Goal: Transaction & Acquisition: Book appointment/travel/reservation

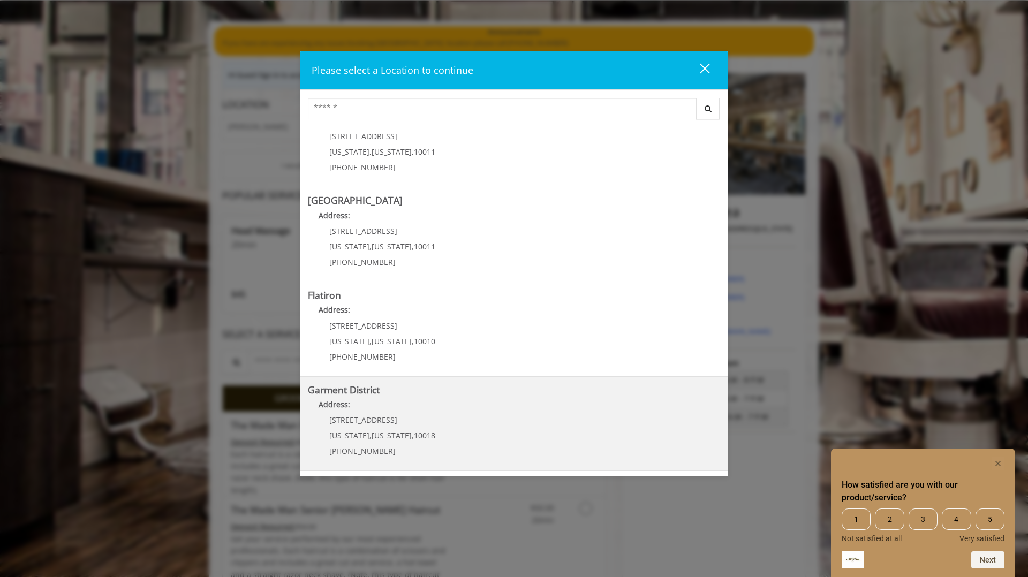
scroll to position [67, 0]
click at [471, 411] on District "Address:" at bounding box center [514, 407] width 412 height 17
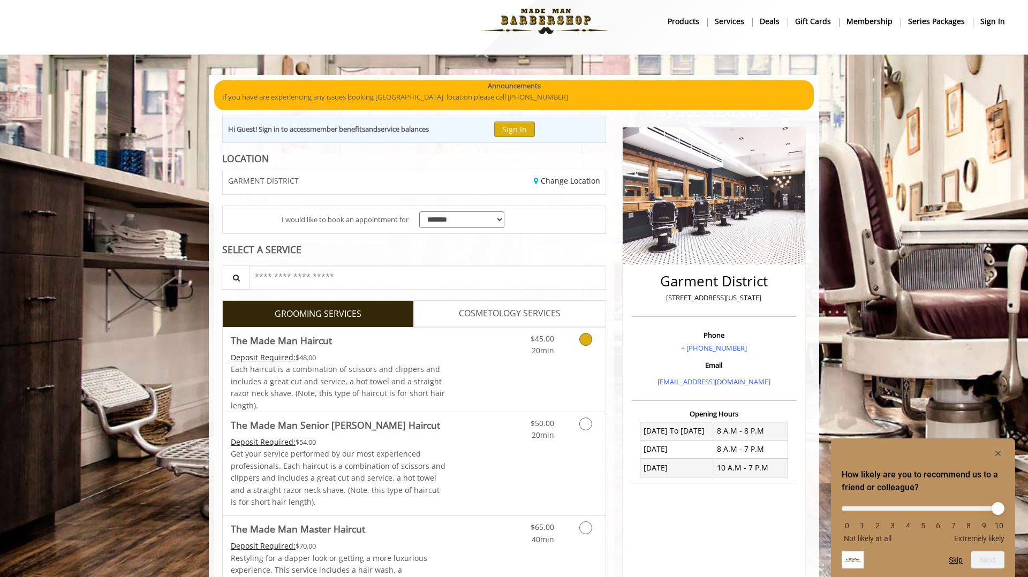
scroll to position [12, 0]
click at [577, 346] on link "Grooming services" at bounding box center [583, 341] width 27 height 29
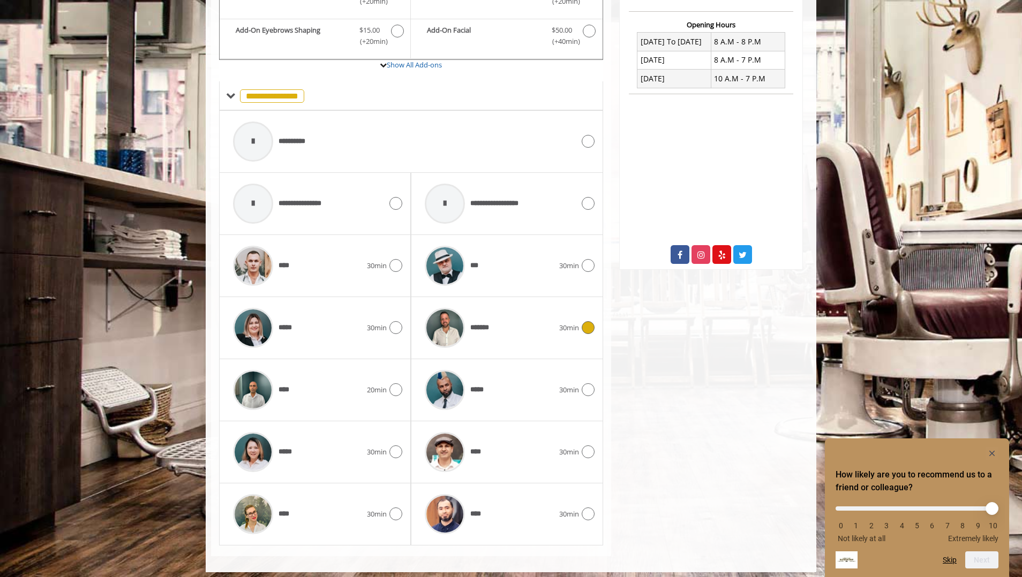
scroll to position [406, 0]
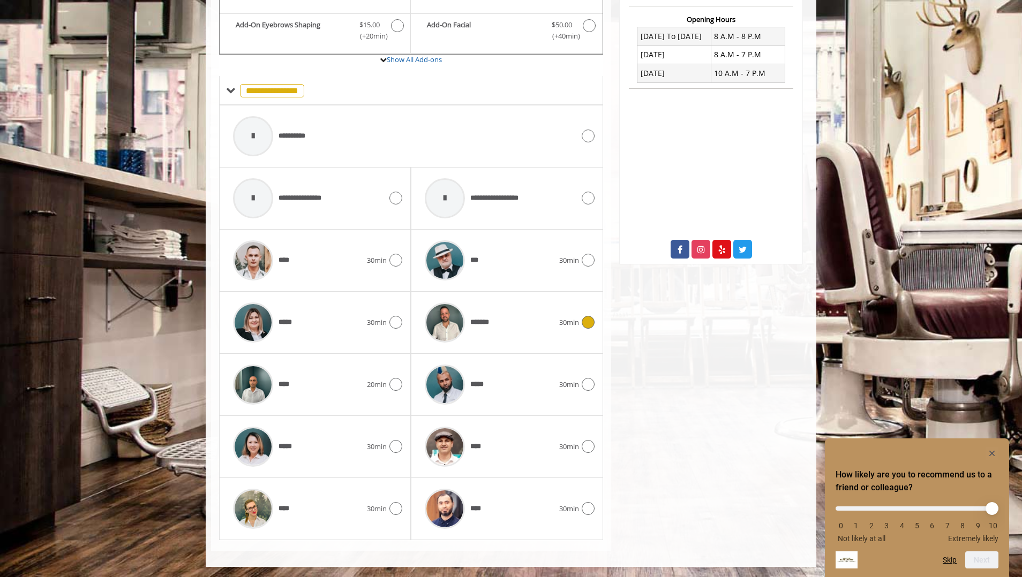
click at [561, 322] on span "30min" at bounding box center [569, 322] width 20 height 11
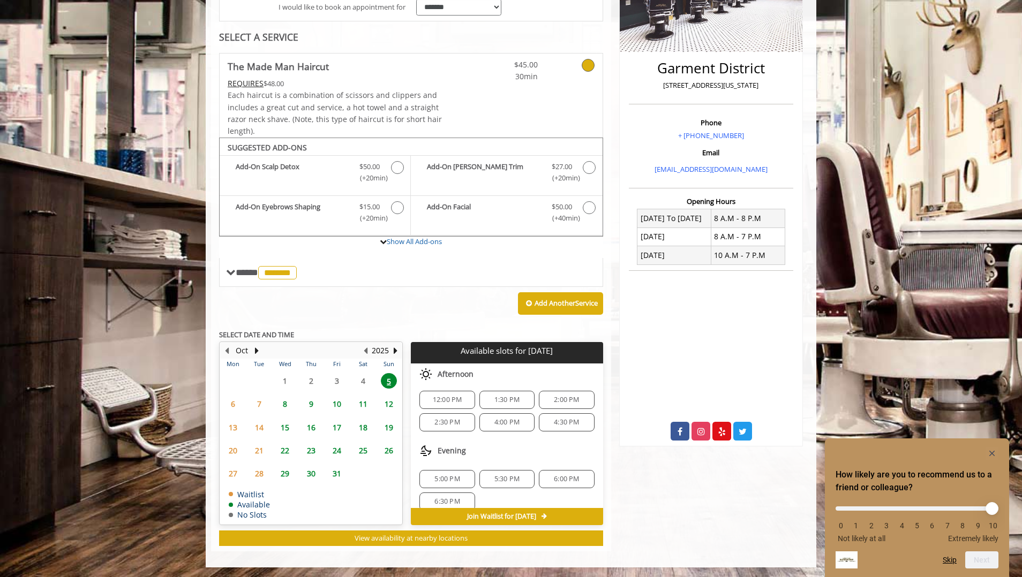
scroll to position [71, 0]
click at [459, 469] on span "5:00 PM" at bounding box center [447, 468] width 46 height 9
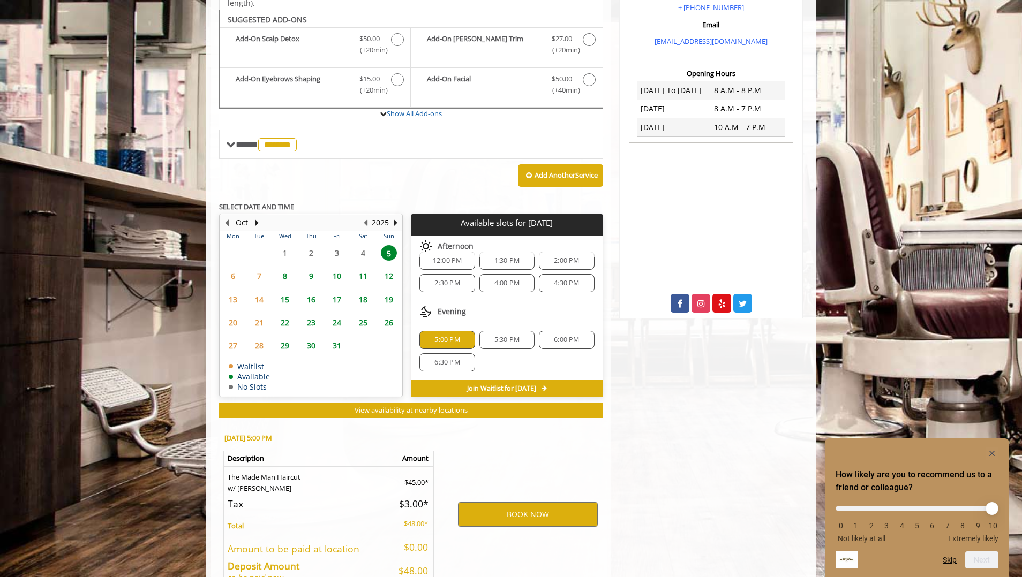
scroll to position [418, 0]
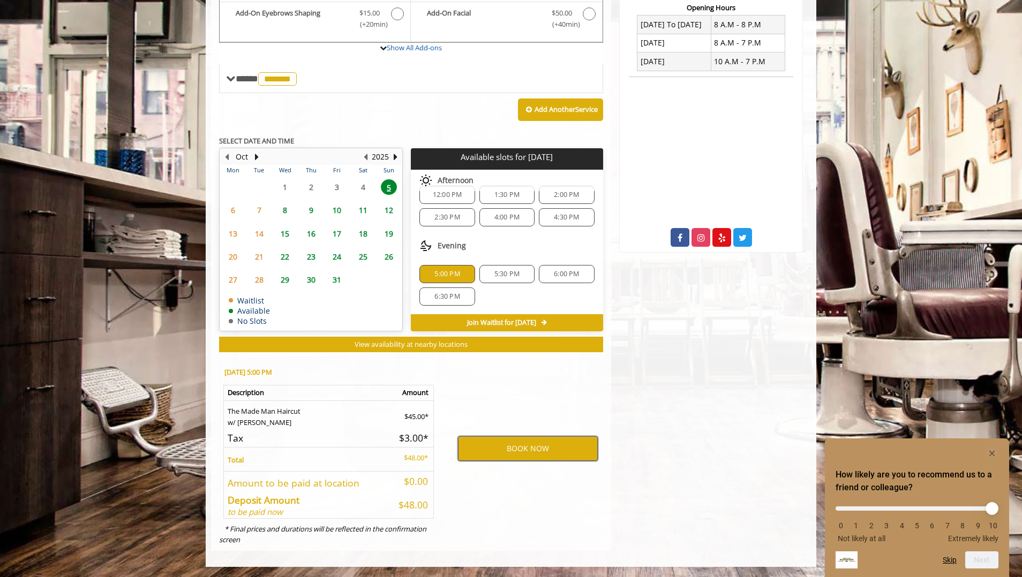
click at [532, 449] on button "BOOK NOW" at bounding box center [528, 448] width 140 height 25
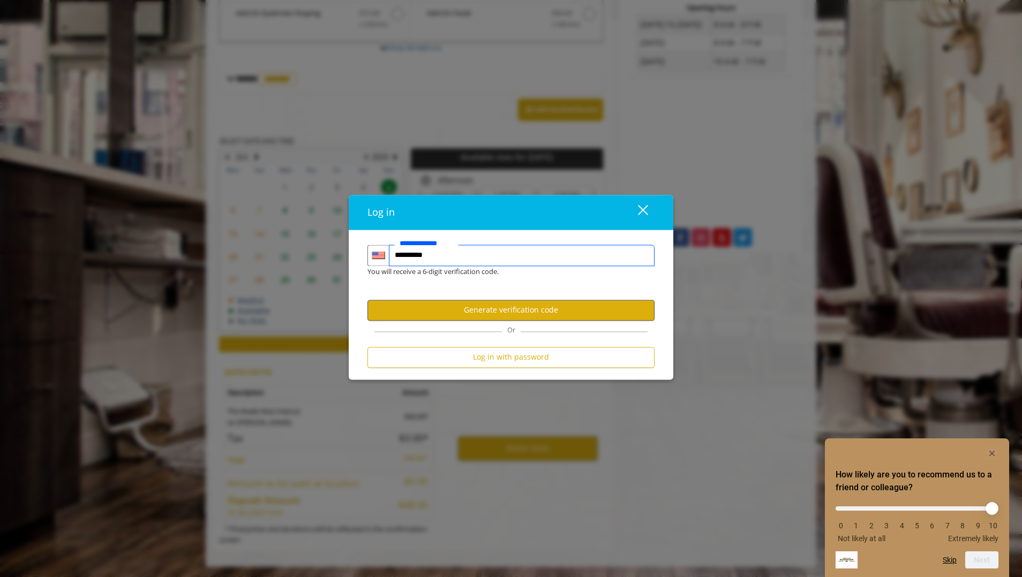
type input "**********"
click at [565, 312] on button "Generate verification code" at bounding box center [510, 310] width 287 height 21
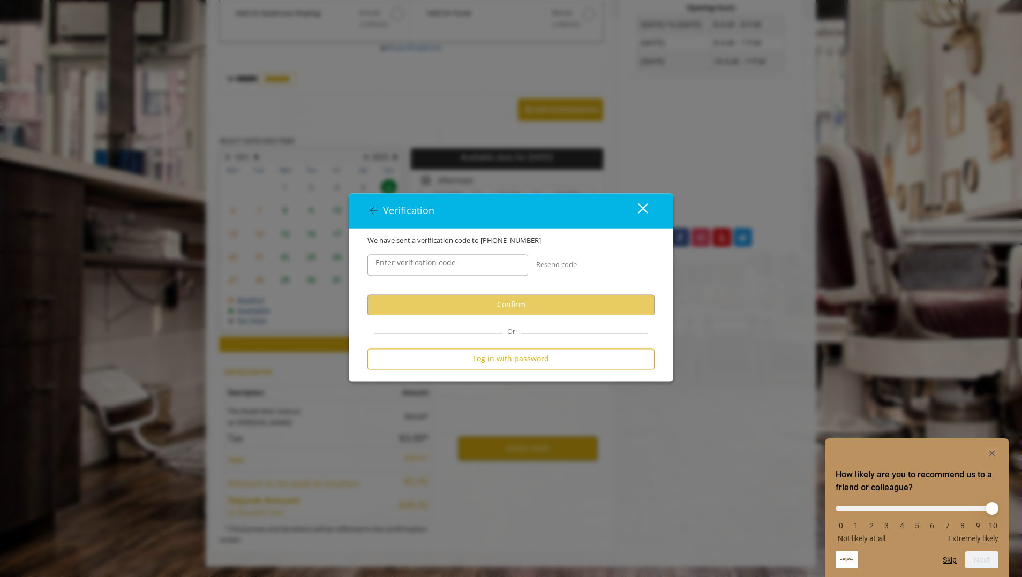
scroll to position [0, 0]
click at [465, 265] on input "Enter verification code" at bounding box center [447, 264] width 161 height 21
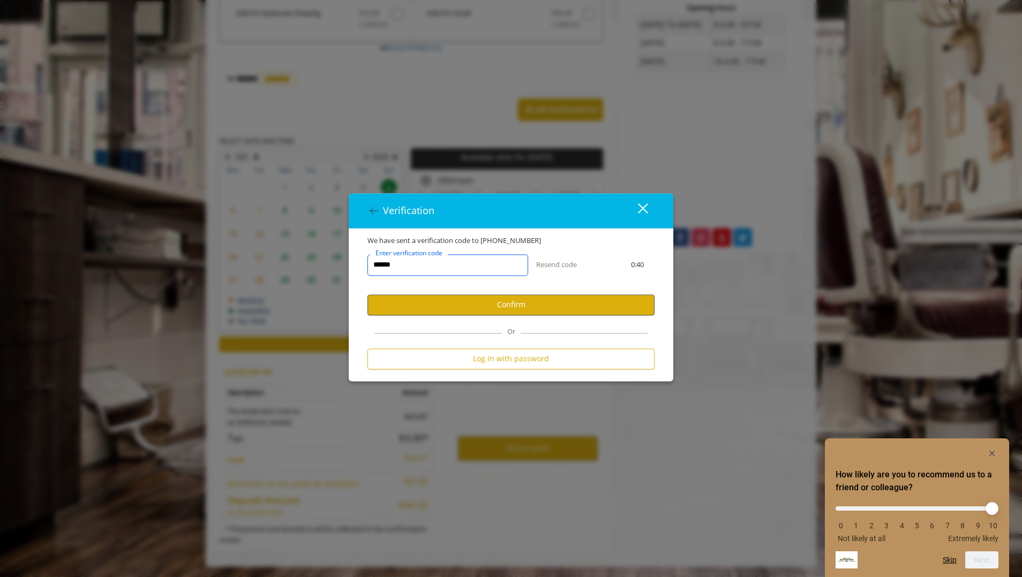
type input "******"
click at [517, 304] on button "Confirm" at bounding box center [510, 305] width 287 height 21
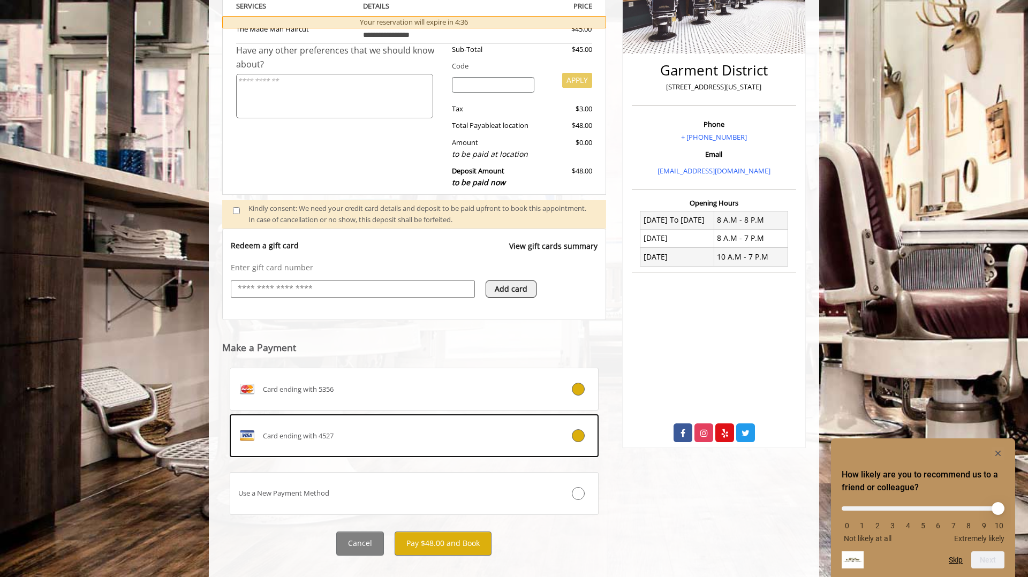
scroll to position [224, 0]
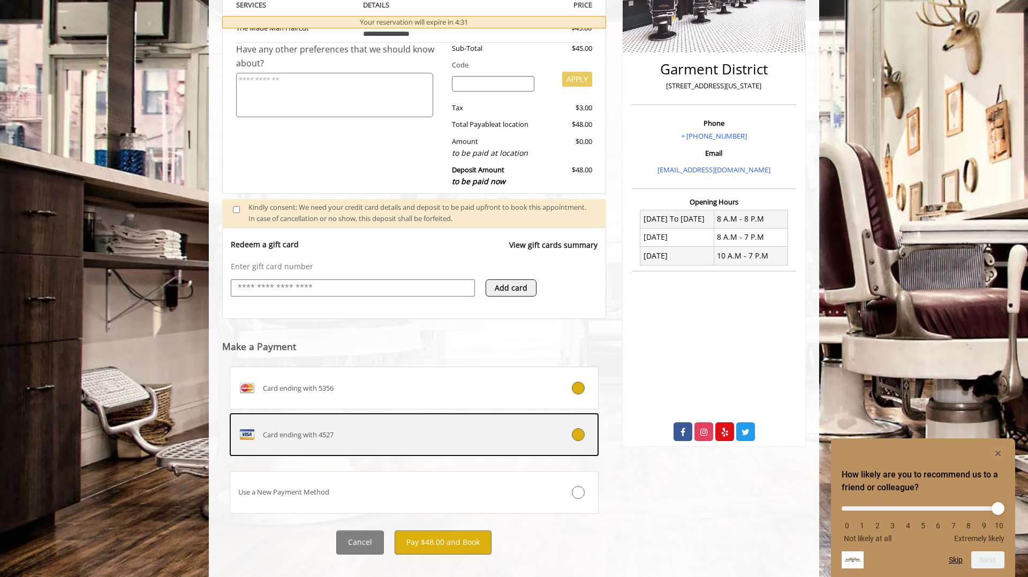
click at [563, 439] on div at bounding box center [567, 434] width 61 height 13
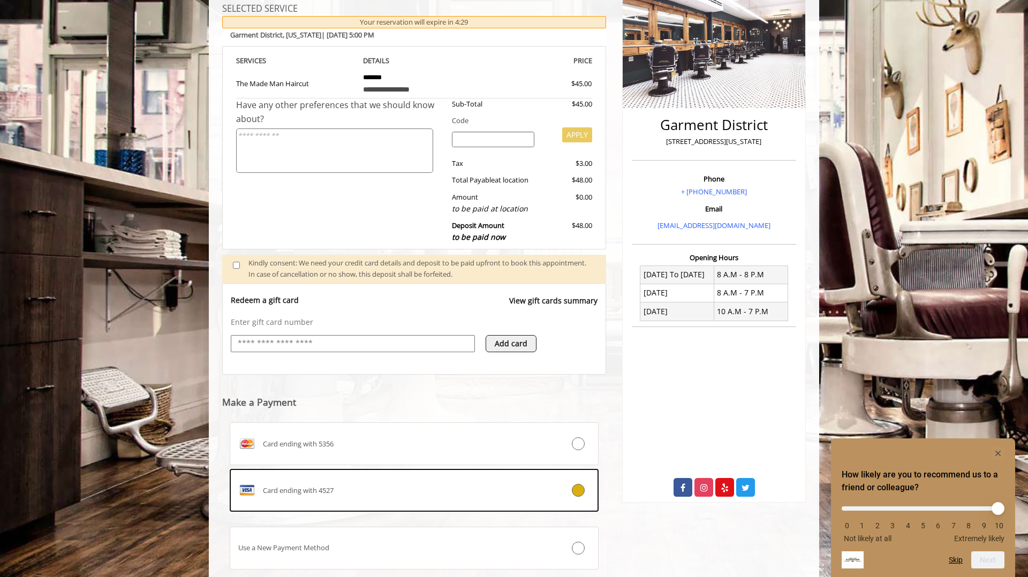
scroll to position [239, 0]
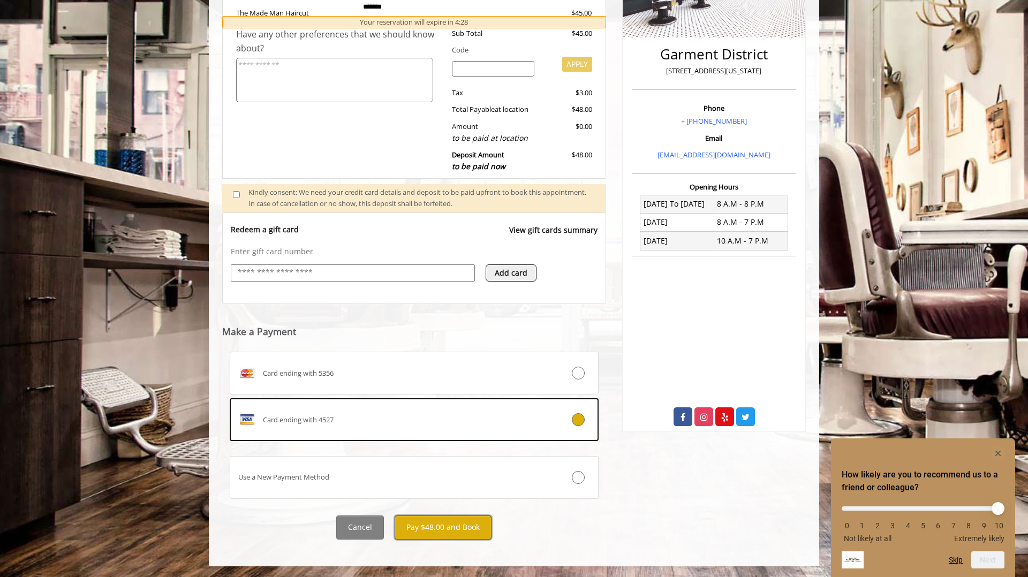
click at [446, 531] on button "Pay $48.00 and Book" at bounding box center [443, 528] width 97 height 24
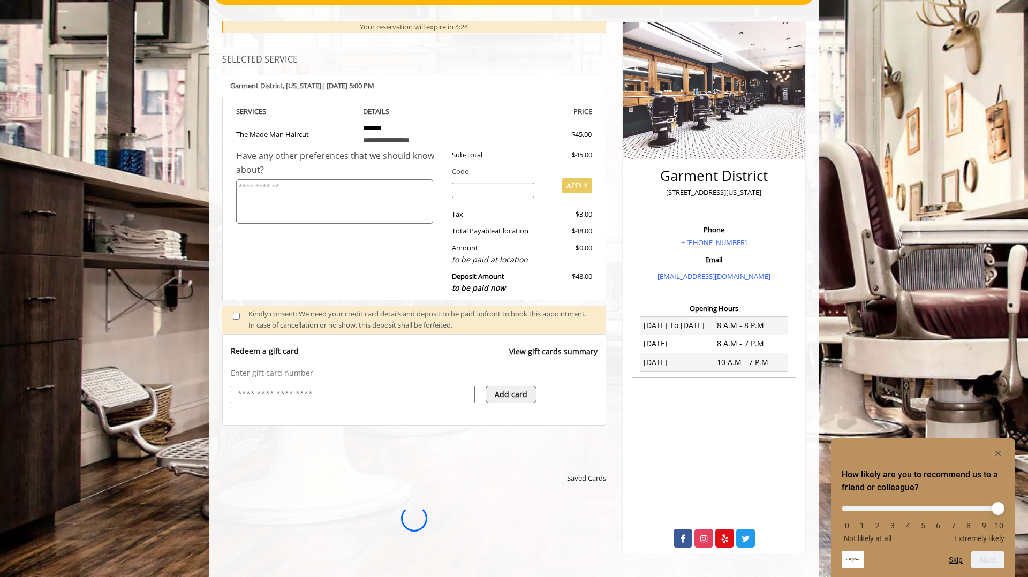
scroll to position [115, 0]
